Goal: Check status: Check status

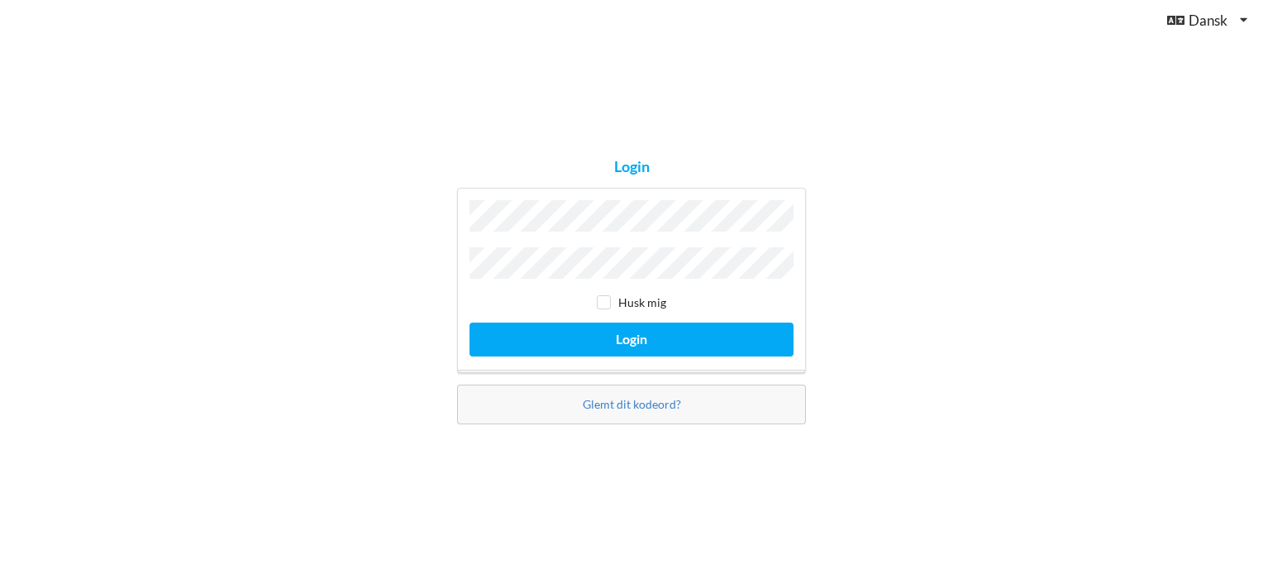
click at [470, 322] on button "Login" at bounding box center [632, 339] width 324 height 34
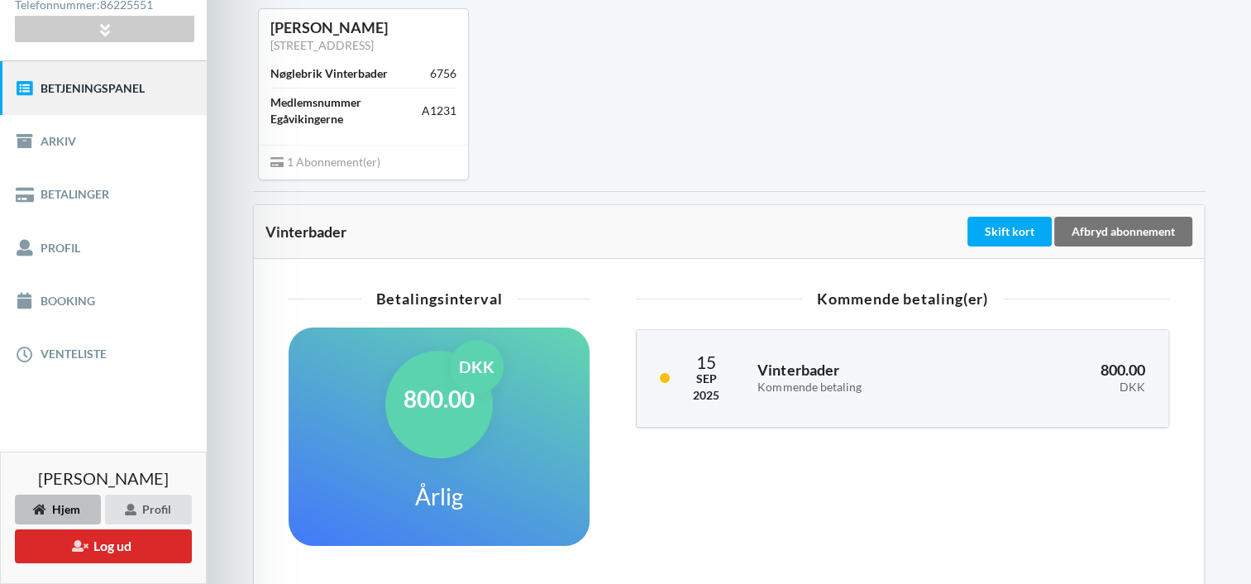
scroll to position [157, 0]
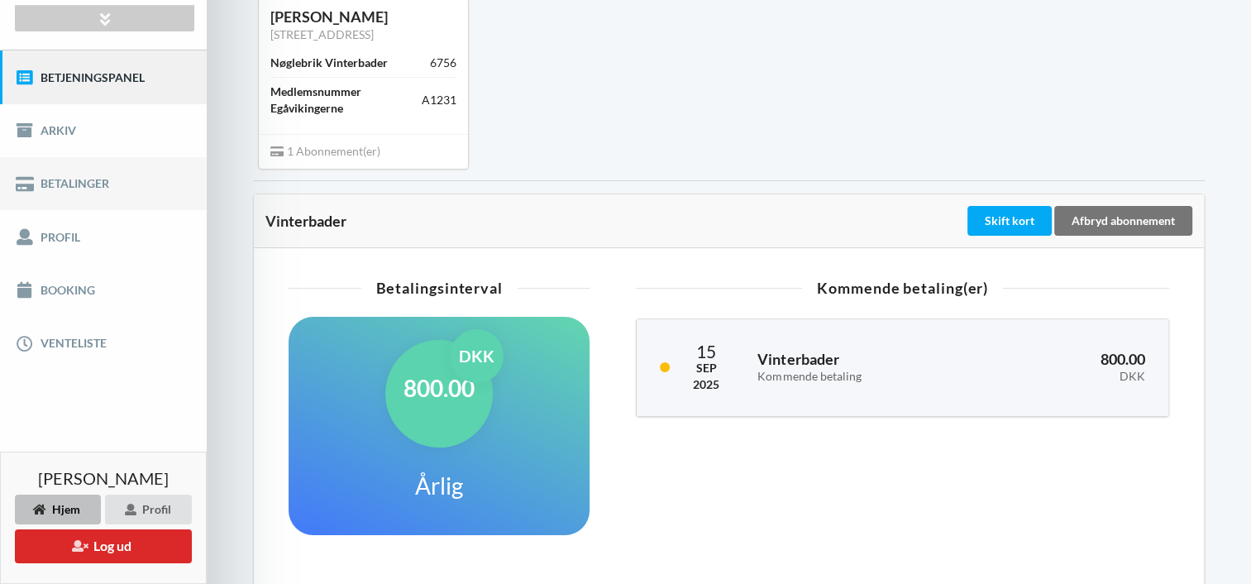
click at [79, 186] on link "Betalinger" at bounding box center [103, 183] width 207 height 53
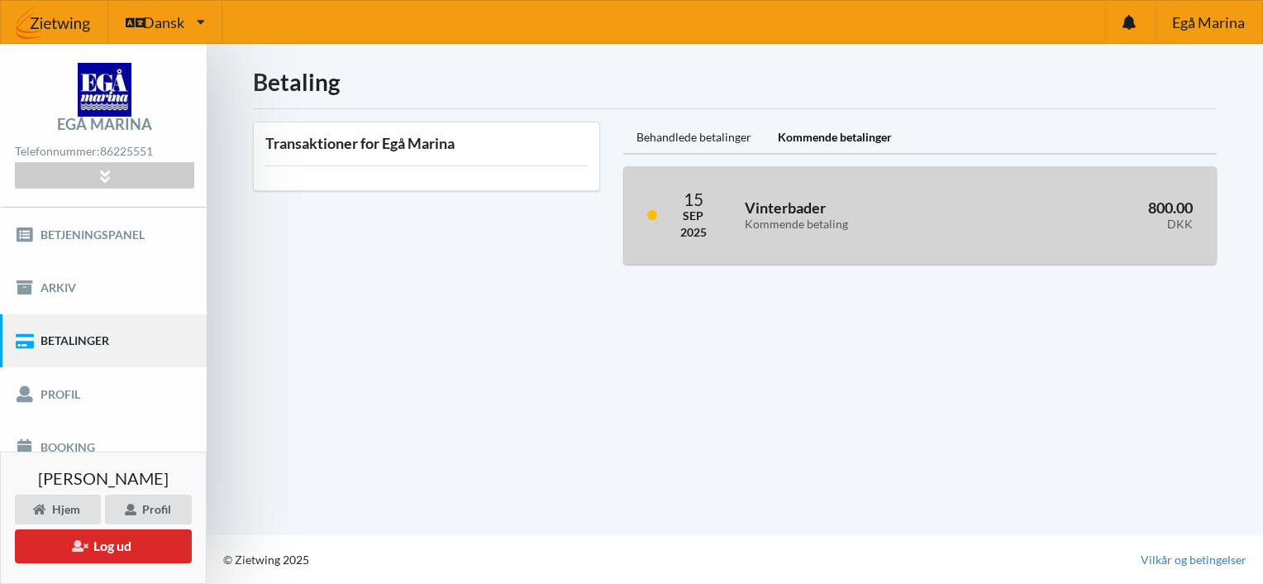
click at [779, 204] on h3 "Vinterbader Kommende betaling" at bounding box center [866, 214] width 242 height 33
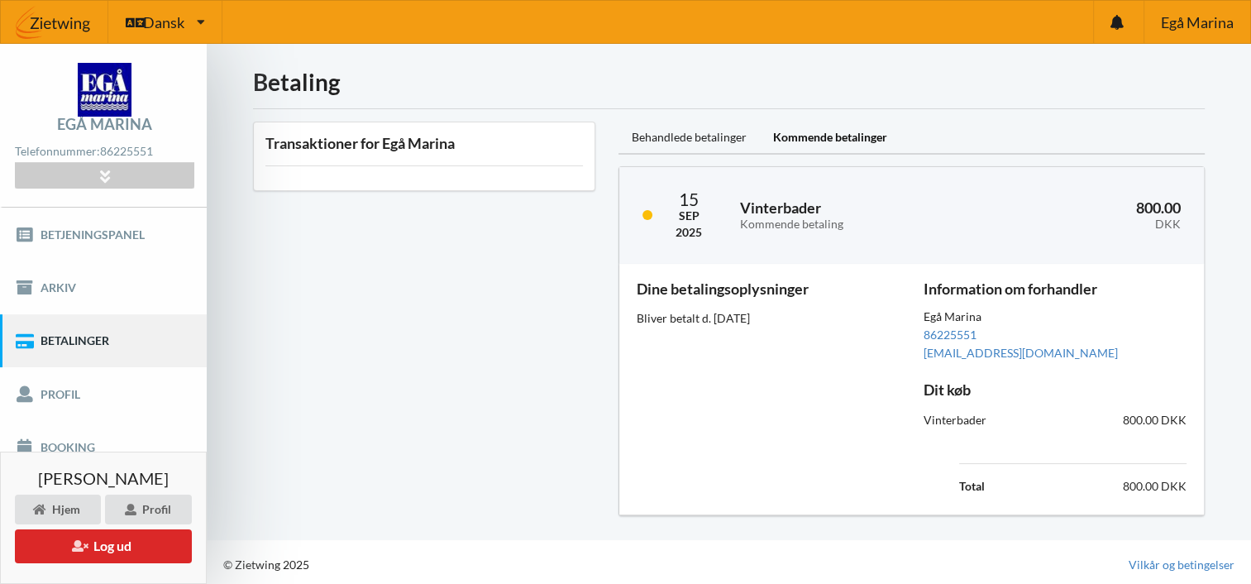
scroll to position [3, 0]
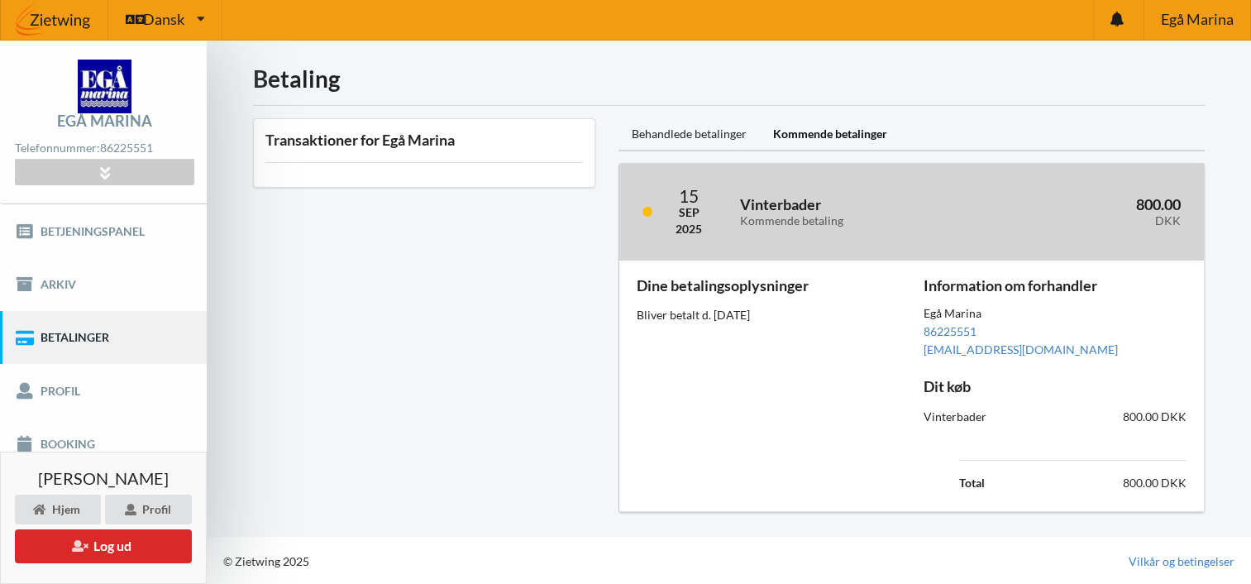
click at [790, 207] on h3 "Vinterbader Kommende betaling" at bounding box center [859, 211] width 238 height 33
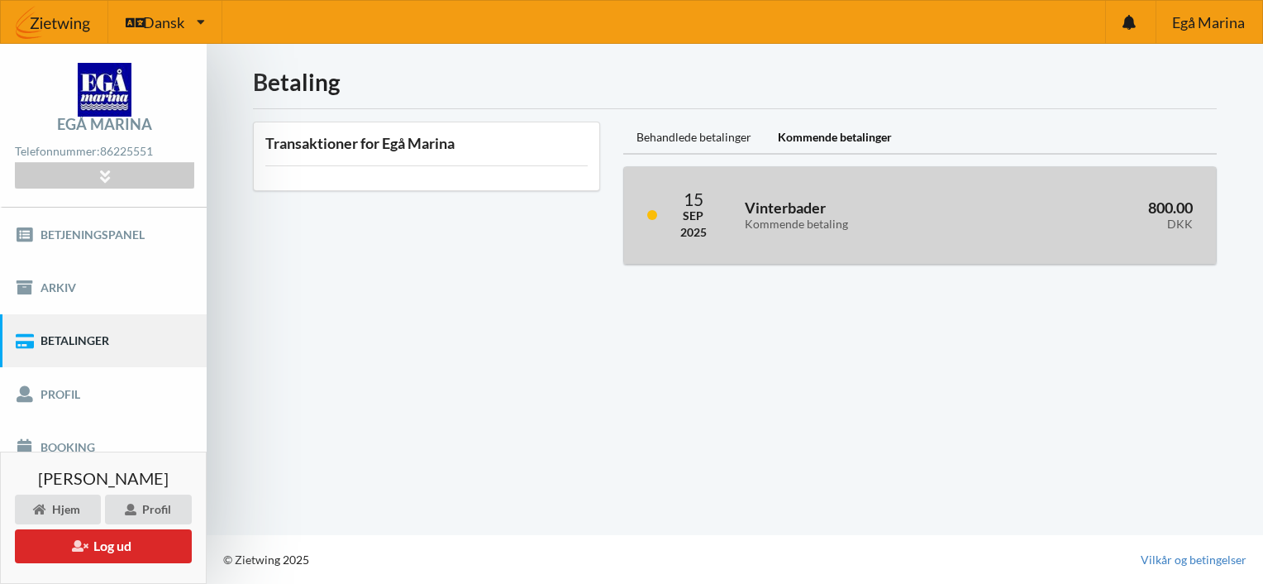
click at [790, 226] on div "Kommende betaling" at bounding box center [866, 224] width 242 height 14
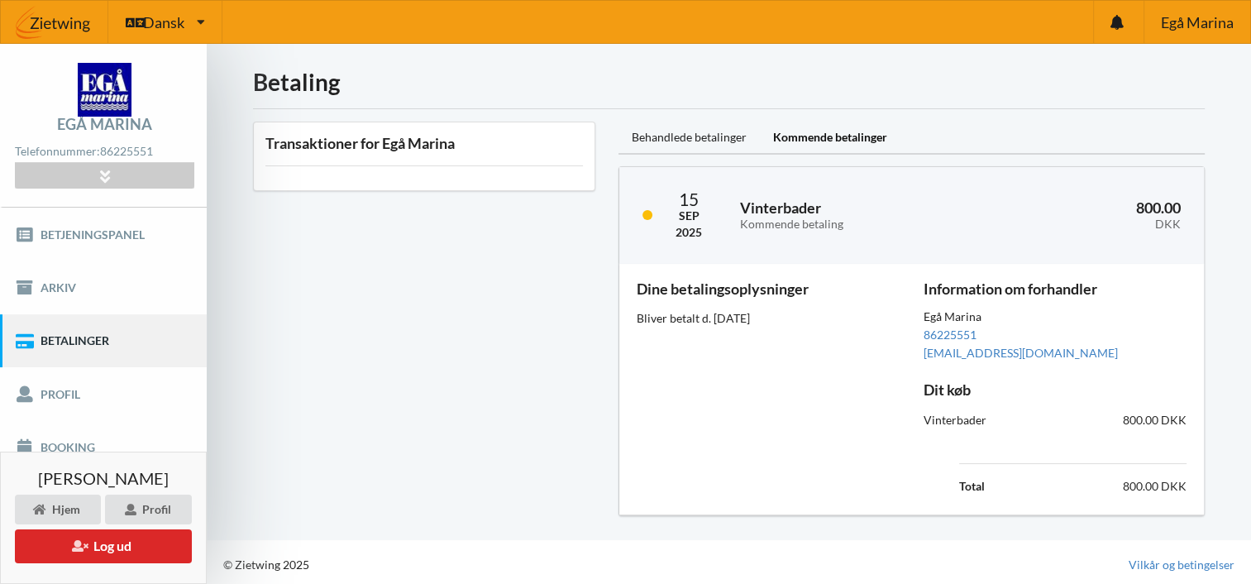
scroll to position [3, 0]
